Goal: Check status: Check status

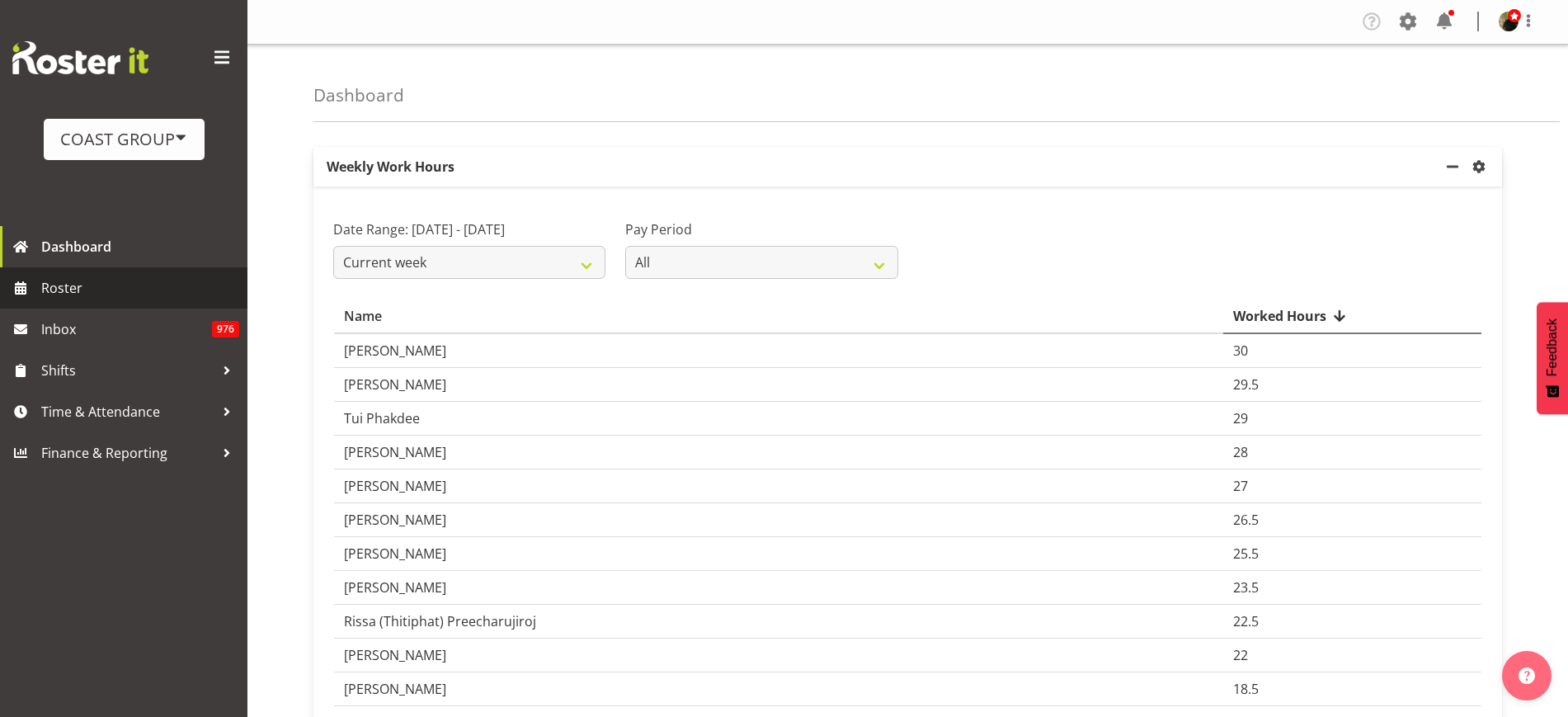
click at [72, 283] on span "Roster" at bounding box center [140, 287] width 198 height 24
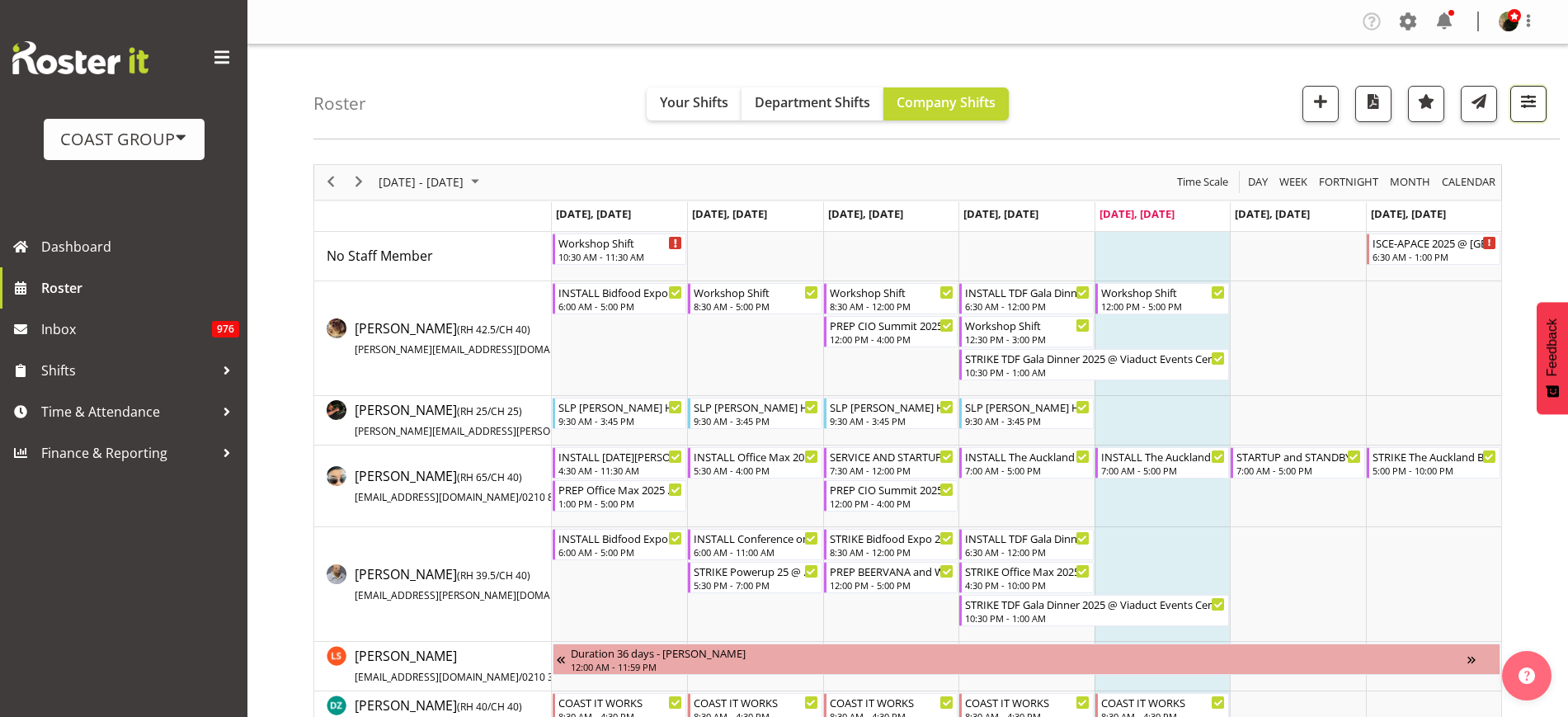
click at [1521, 102] on span "button" at bounding box center [1528, 101] width 22 height 22
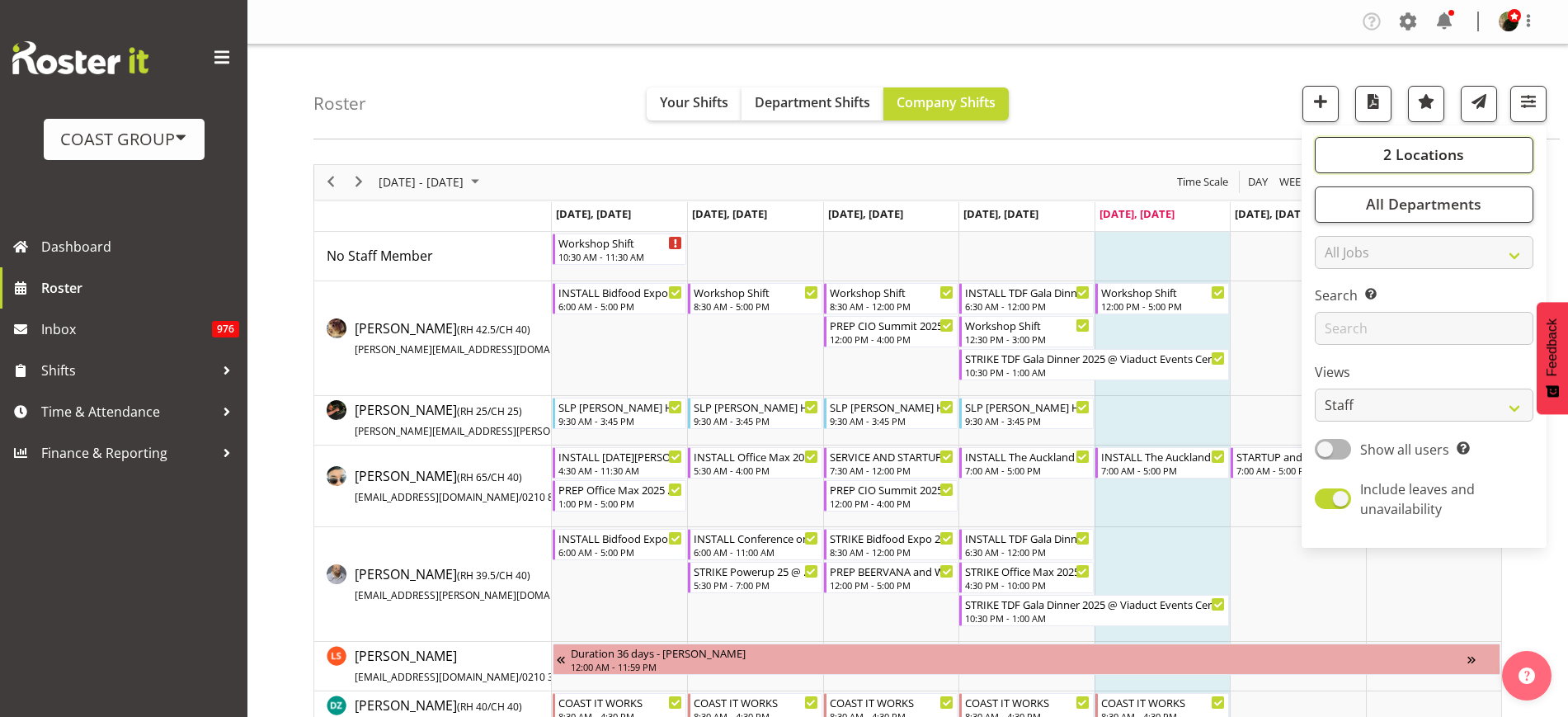
click at [1427, 150] on span "2 Locations" at bounding box center [1423, 154] width 81 height 20
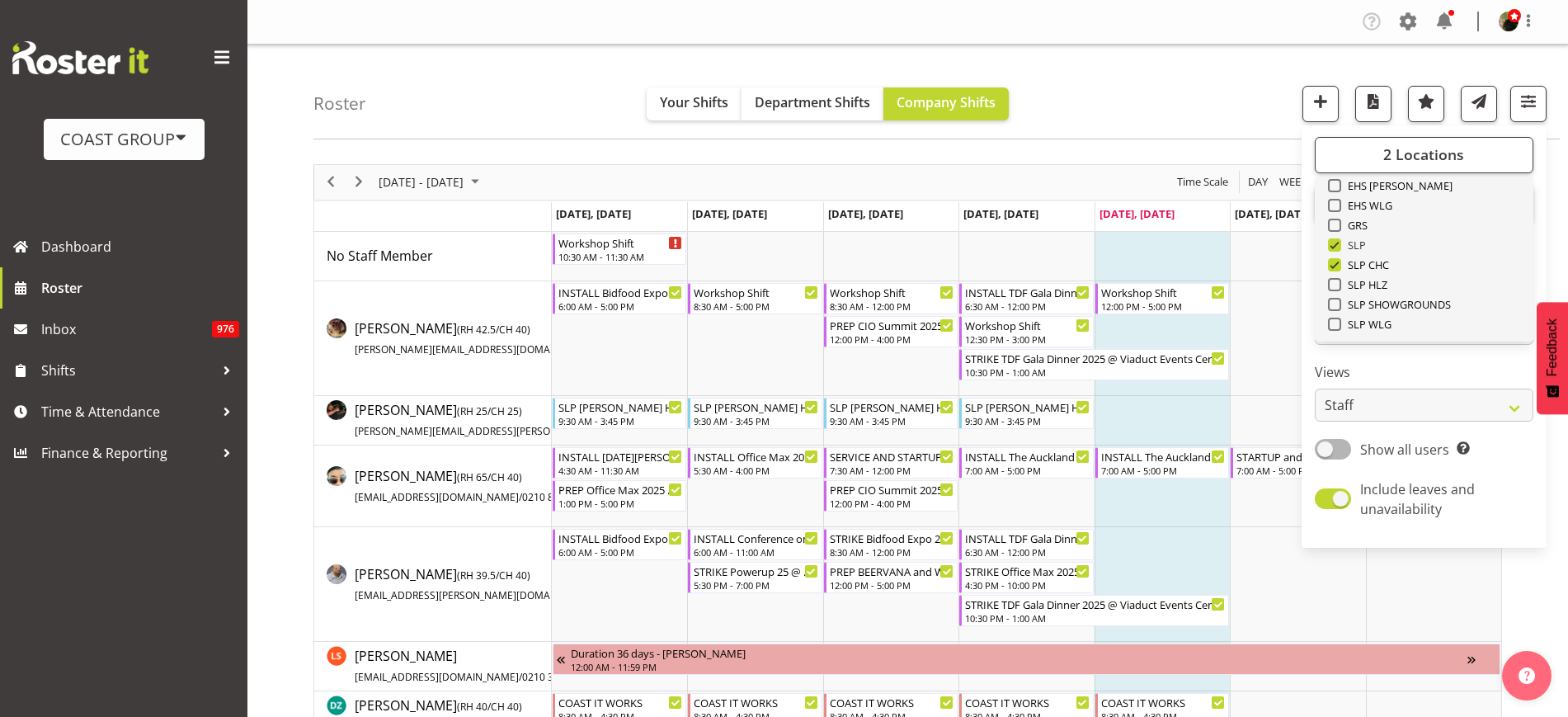
click at [1334, 243] on span at bounding box center [1334, 244] width 14 height 14
click at [1334, 243] on input "SLP" at bounding box center [1334, 244] width 11 height 11
checkbox input "false"
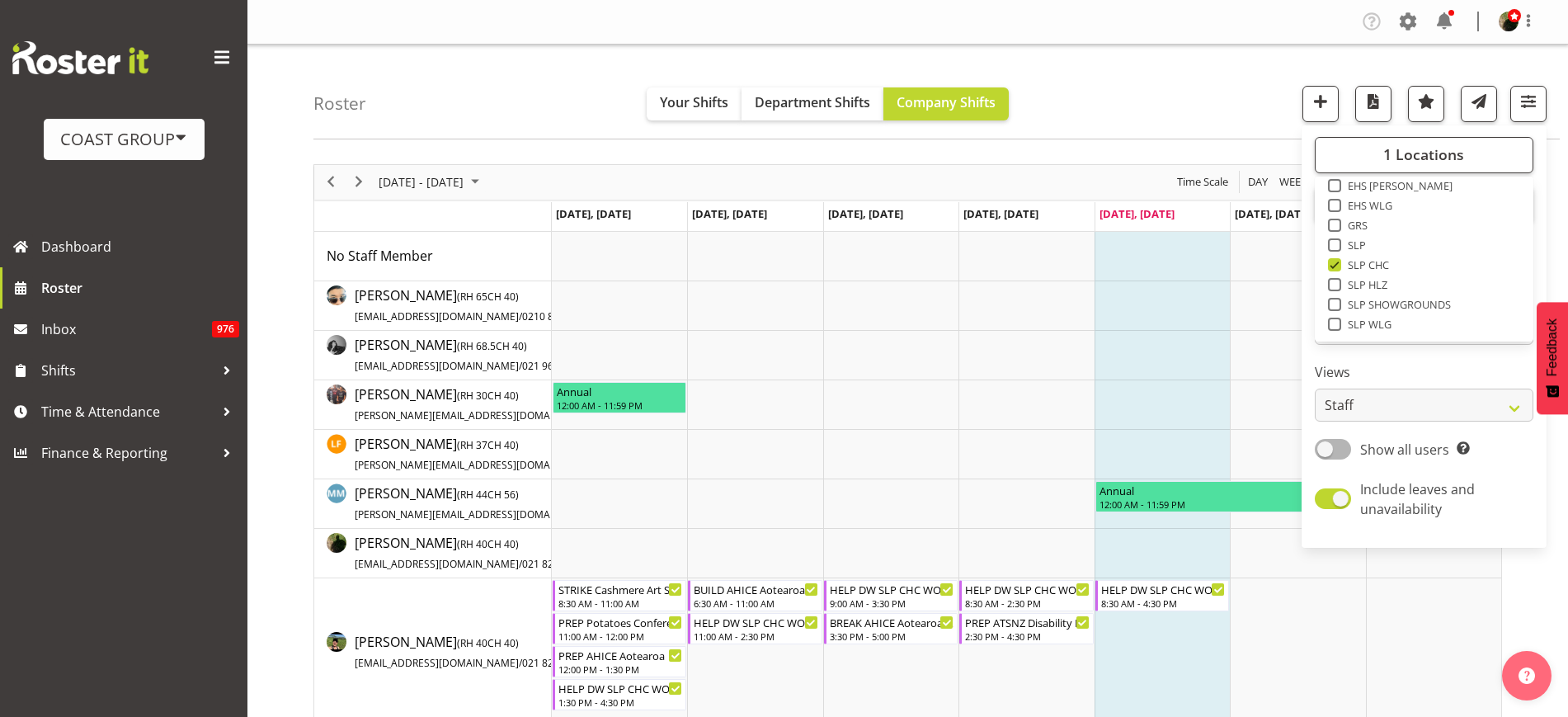
click at [1097, 88] on div "Roster Your Shifts Department Shifts Company Shifts 1 Locations Clear CARLTON E…" at bounding box center [936, 91] width 1247 height 95
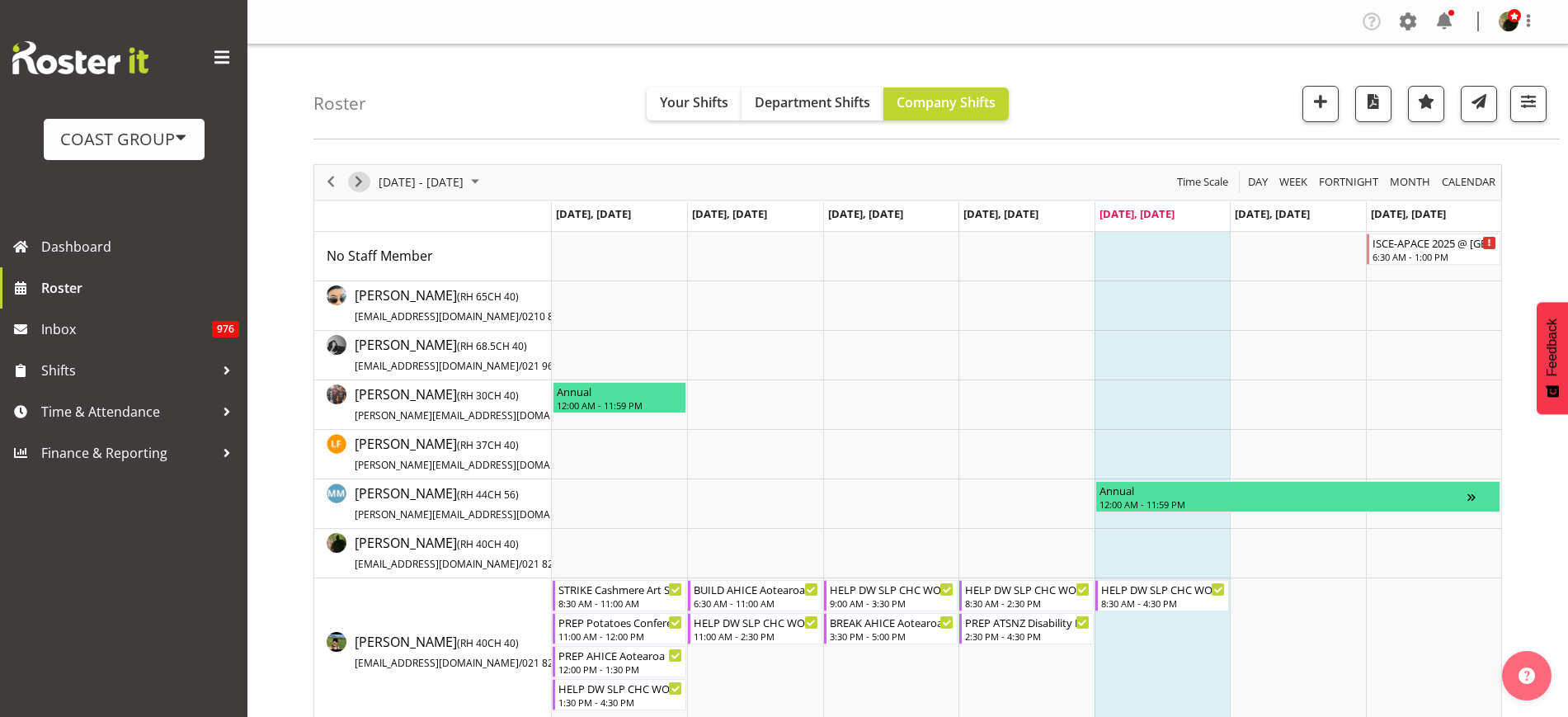
click at [358, 185] on span "Next" at bounding box center [359, 182] width 20 height 21
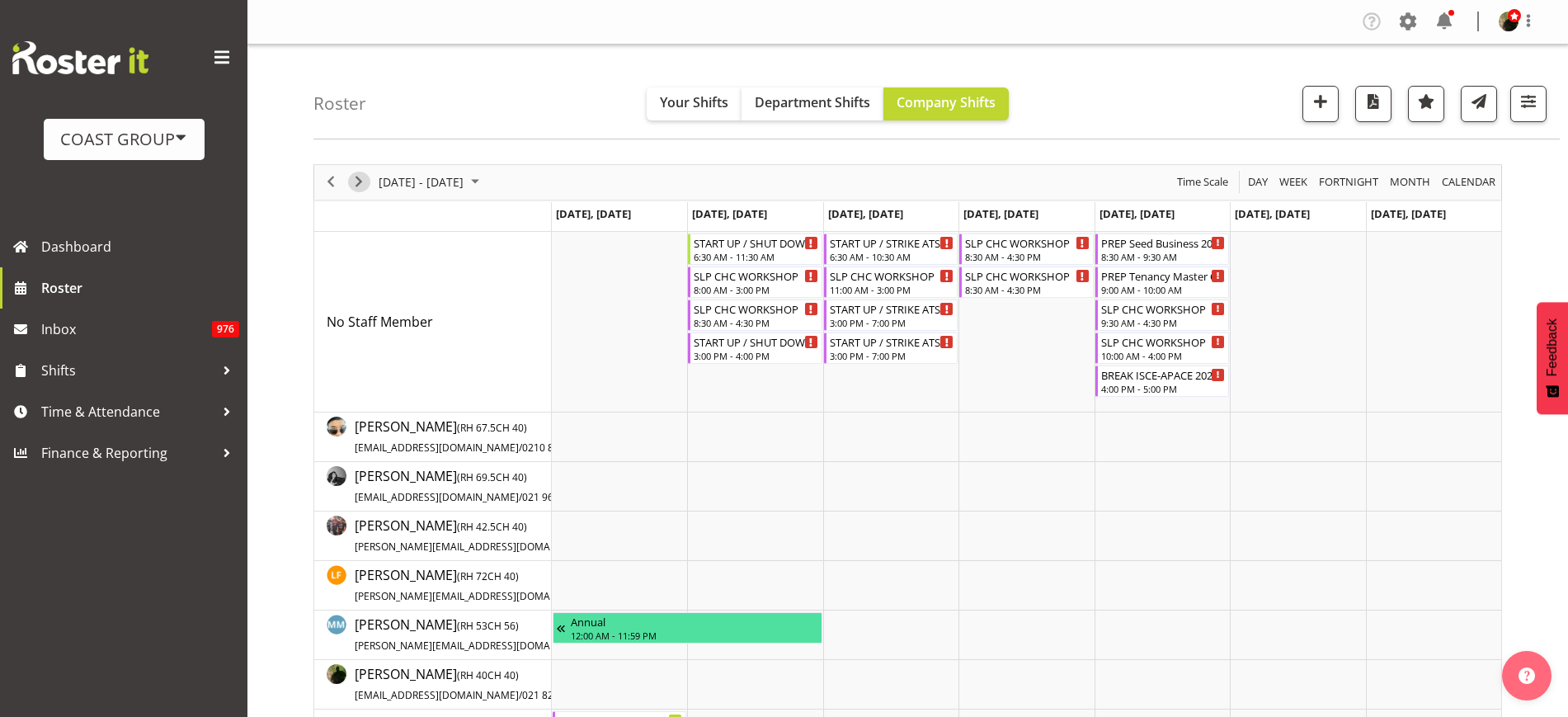
click at [358, 185] on span "Next" at bounding box center [359, 182] width 20 height 21
